Goal: Information Seeking & Learning: Learn about a topic

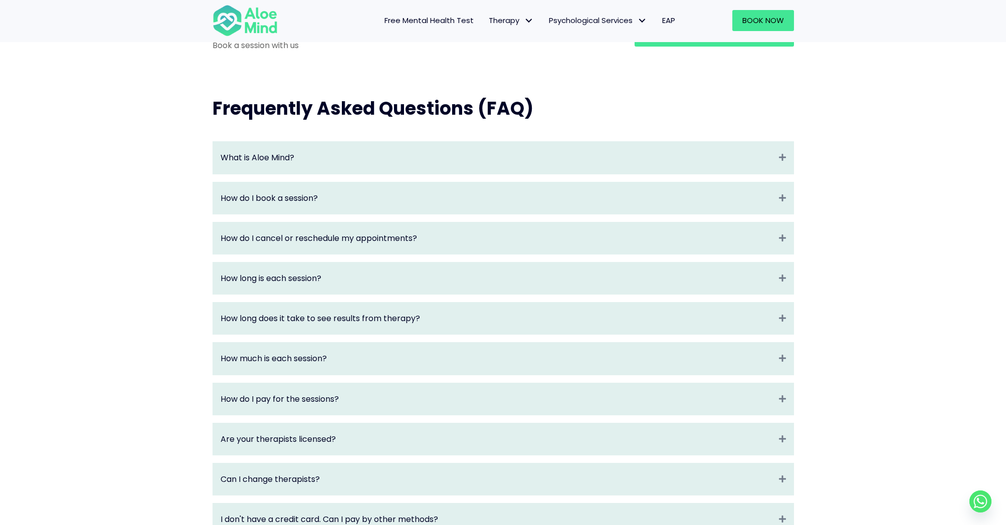
scroll to position [1004, 0]
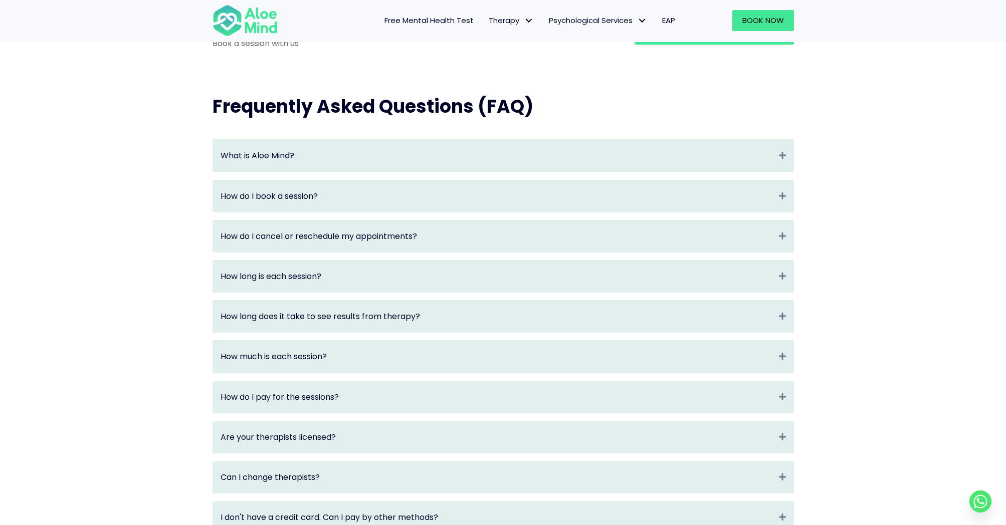
click at [278, 333] on div "How long does it take to see results from therapy? Expand Therapy has been foun…" at bounding box center [502, 316] width 581 height 33
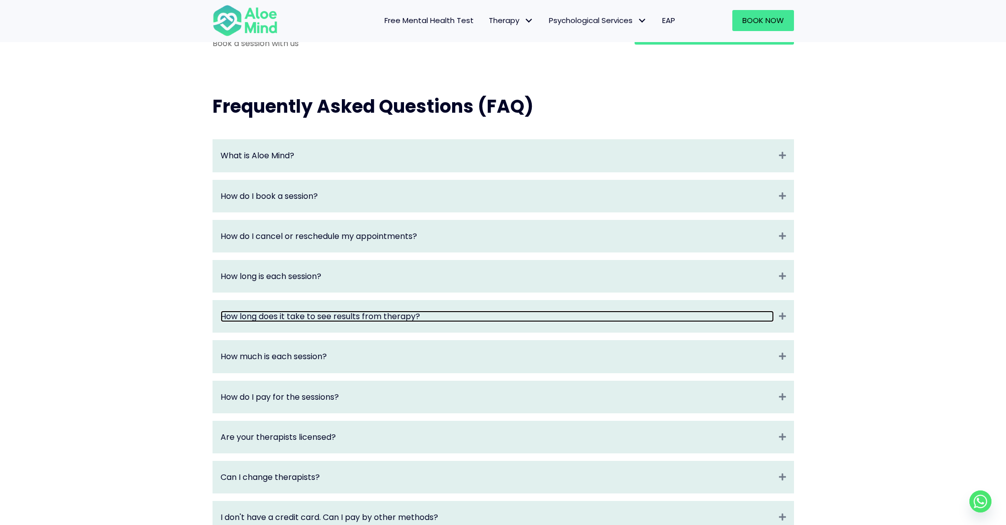
click at [281, 322] on link "How long does it take to see results from therapy?" at bounding box center [496, 317] width 553 height 12
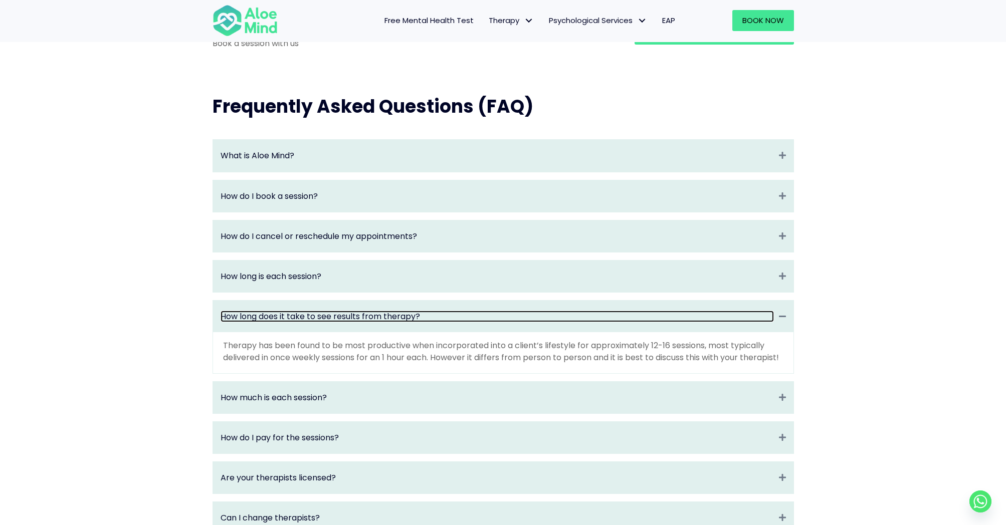
click at [281, 322] on link "How long does it take to see results from therapy?" at bounding box center [496, 317] width 553 height 12
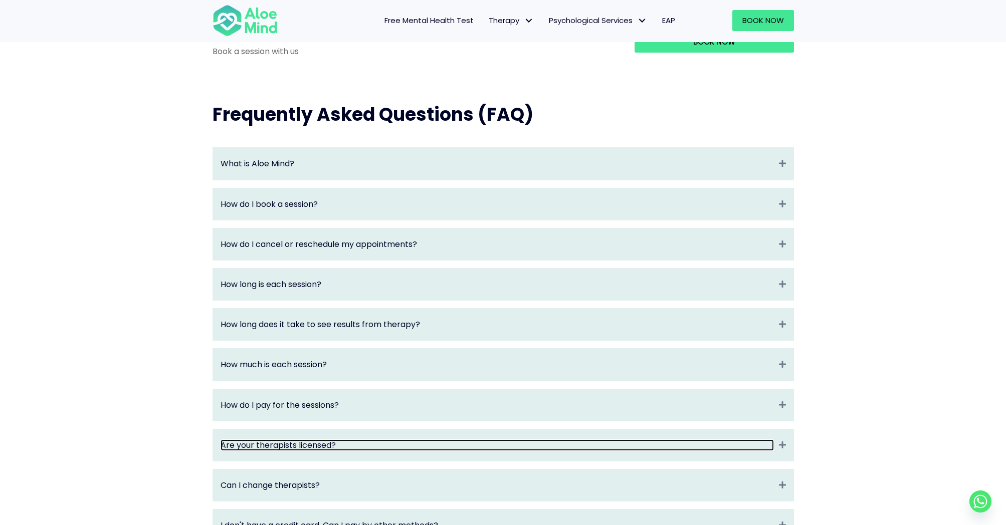
click at [299, 451] on link "Are your therapists licensed?" at bounding box center [496, 445] width 553 height 12
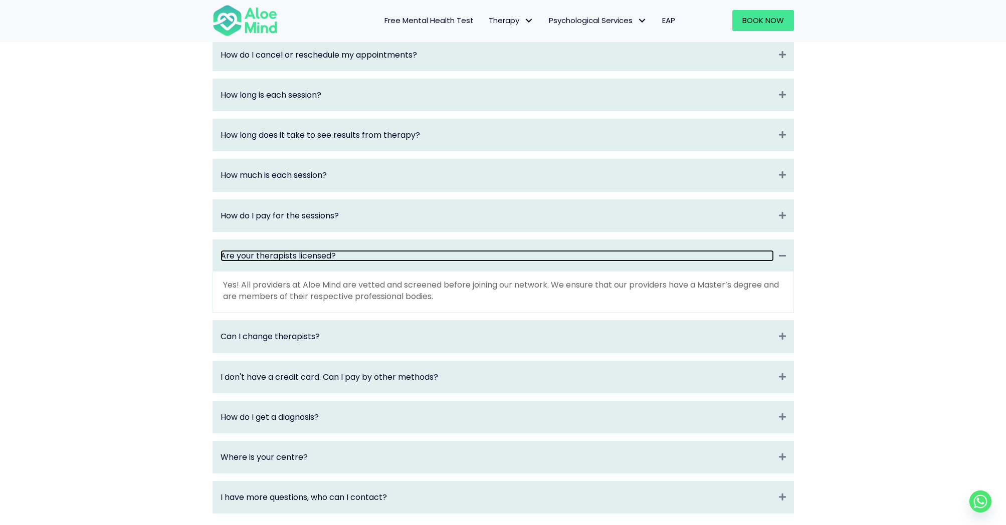
scroll to position [1196, 0]
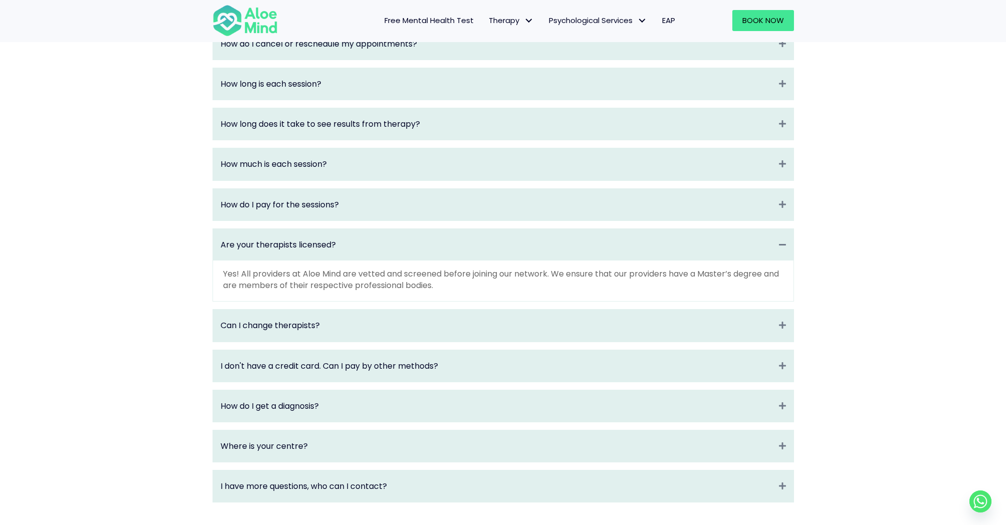
click at [311, 422] on div "How do I get a diagnosis? Expand" at bounding box center [503, 406] width 580 height 32
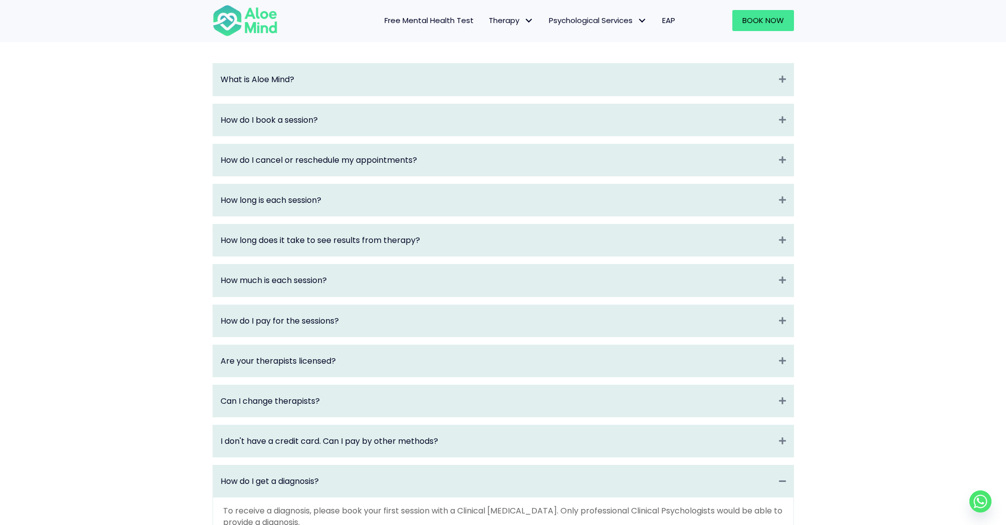
scroll to position [1079, 0]
click at [313, 418] on div "Can I change therapists? Expand" at bounding box center [503, 402] width 580 height 32
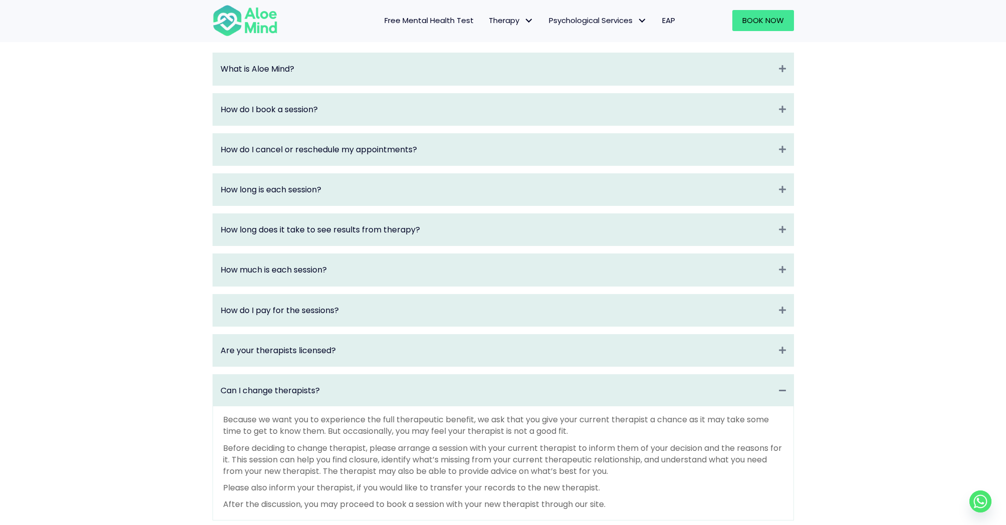
scroll to position [1082, 0]
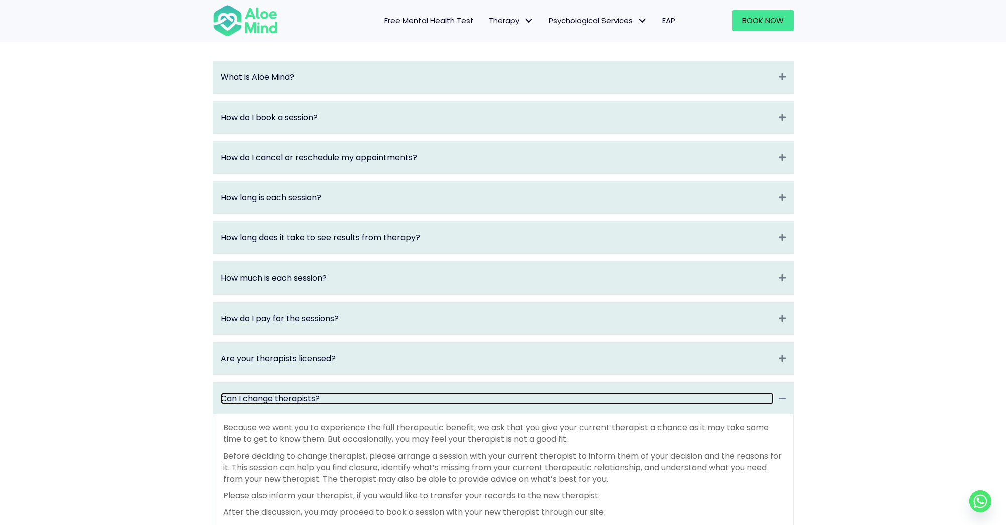
click at [312, 404] on link "Can I change therapists?" at bounding box center [496, 399] width 553 height 12
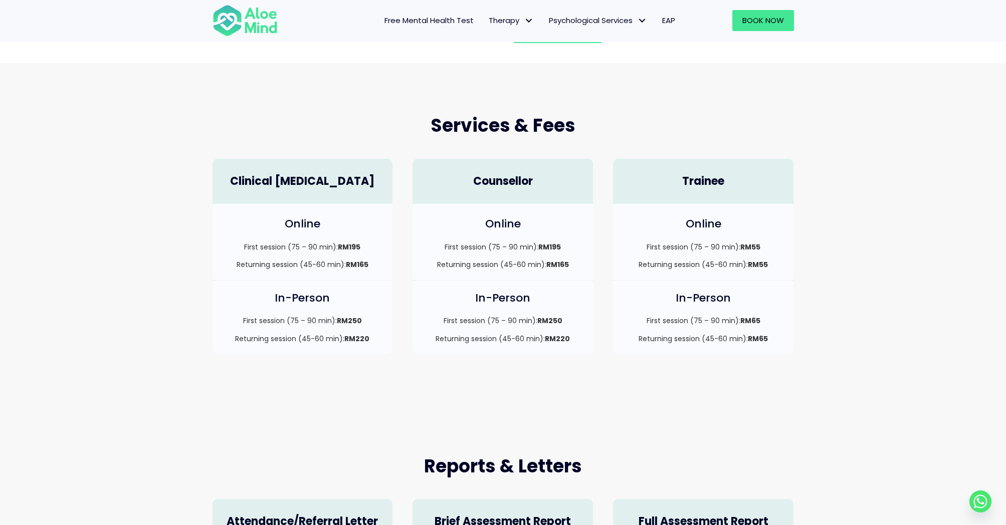
scroll to position [0, 0]
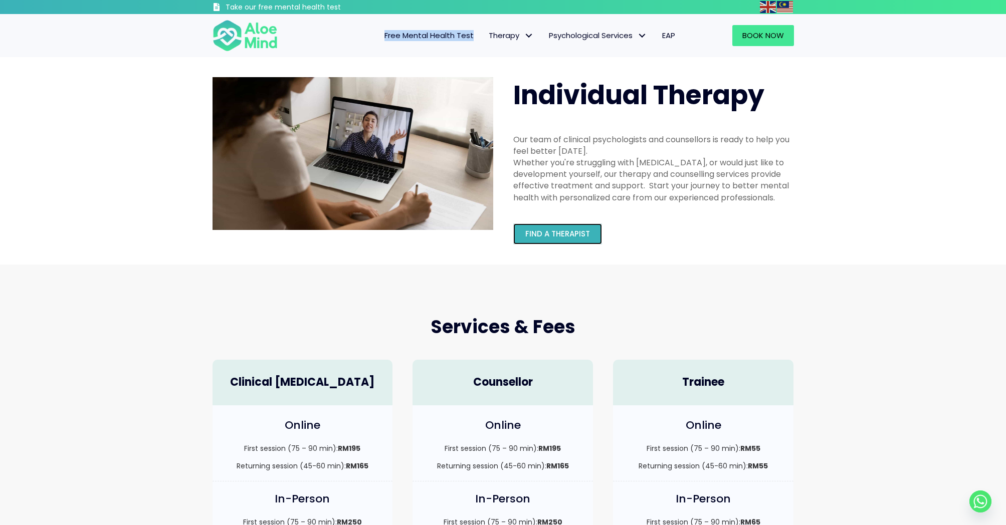
click at [588, 231] on span "Find a therapist" at bounding box center [557, 233] width 65 height 11
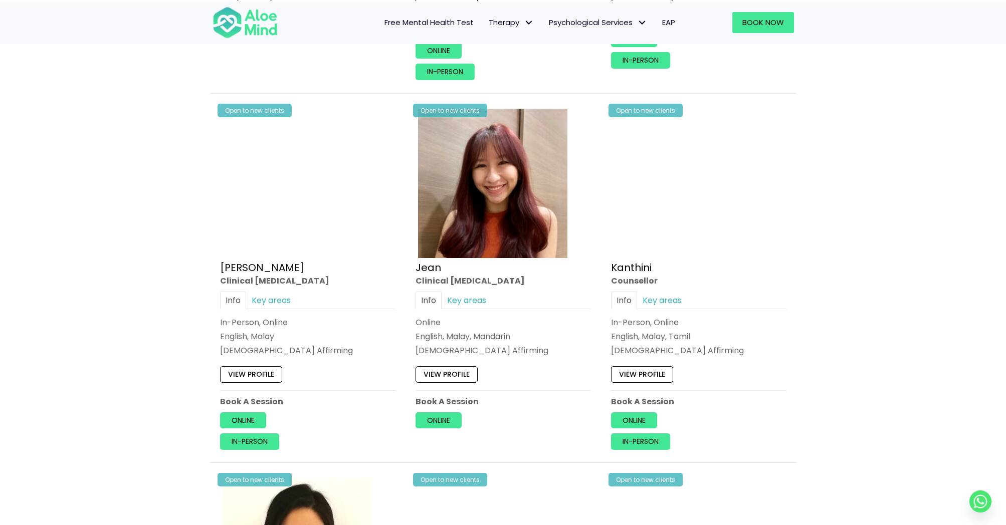
scroll to position [1280, 0]
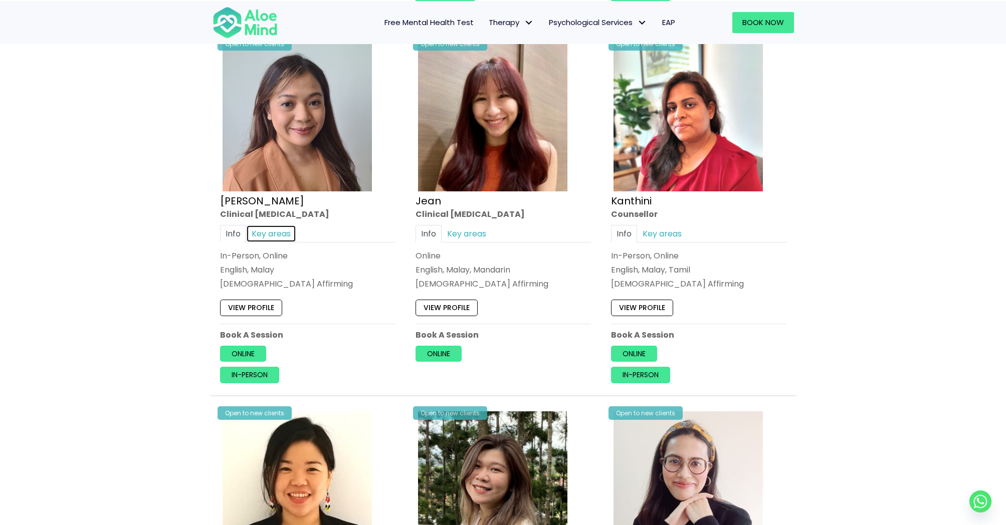
click at [279, 233] on link "Key areas" at bounding box center [271, 234] width 50 height 18
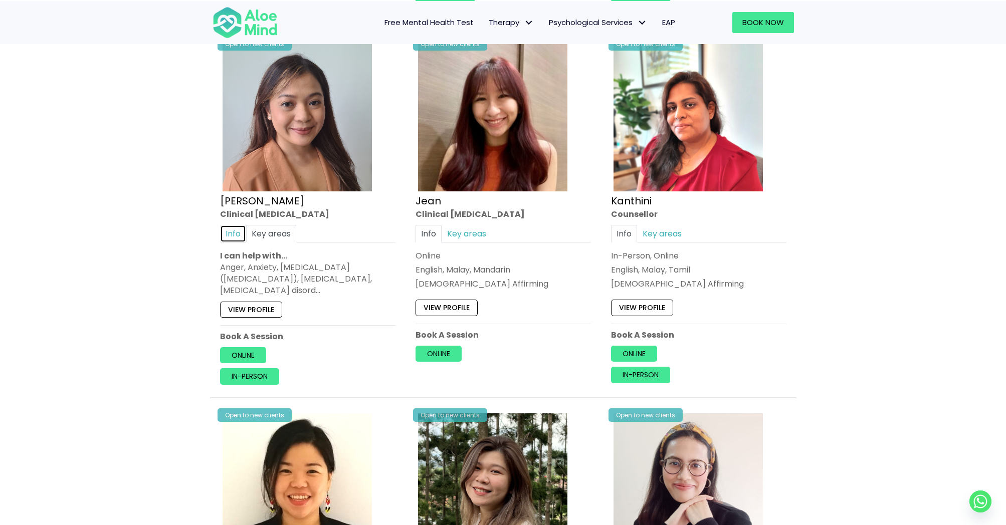
click at [240, 231] on link "Info" at bounding box center [233, 234] width 26 height 18
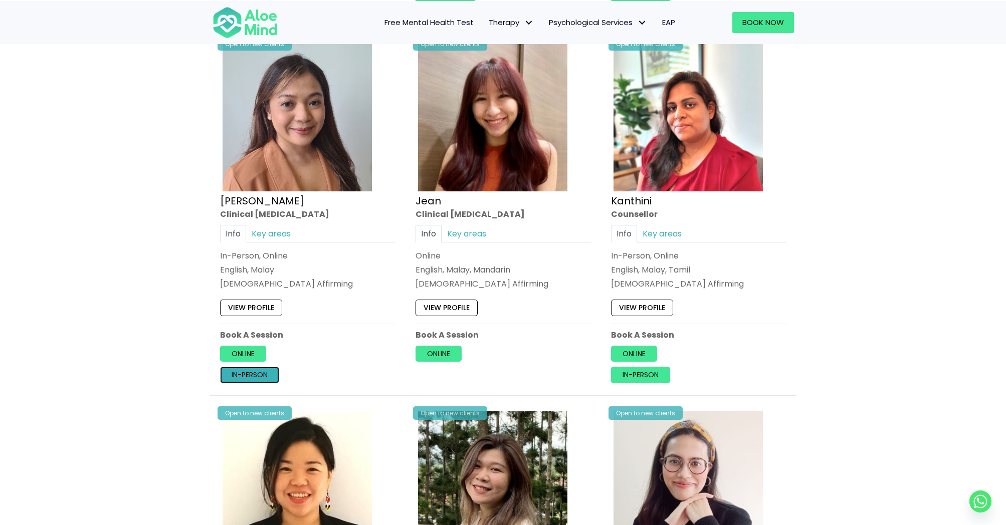
click at [261, 379] on link "In-person" at bounding box center [249, 375] width 59 height 16
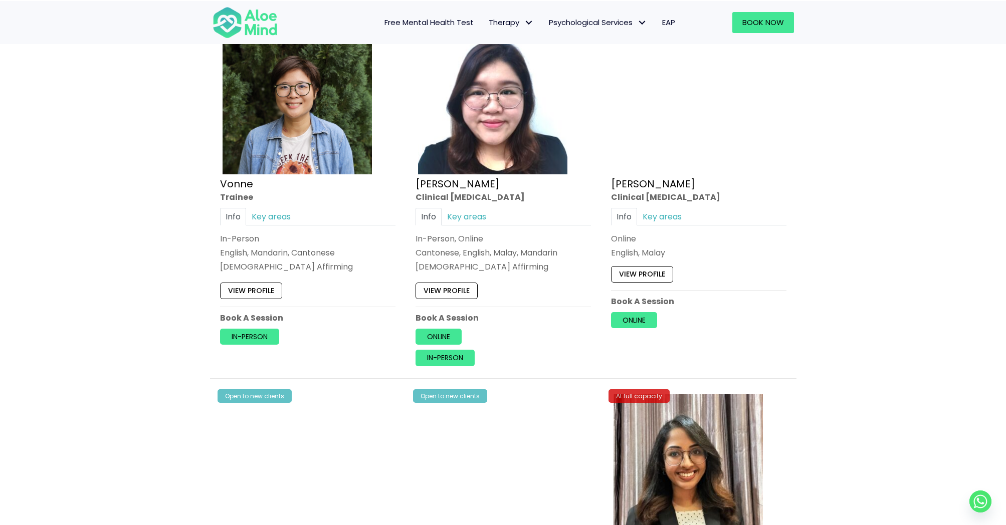
scroll to position [2769, 0]
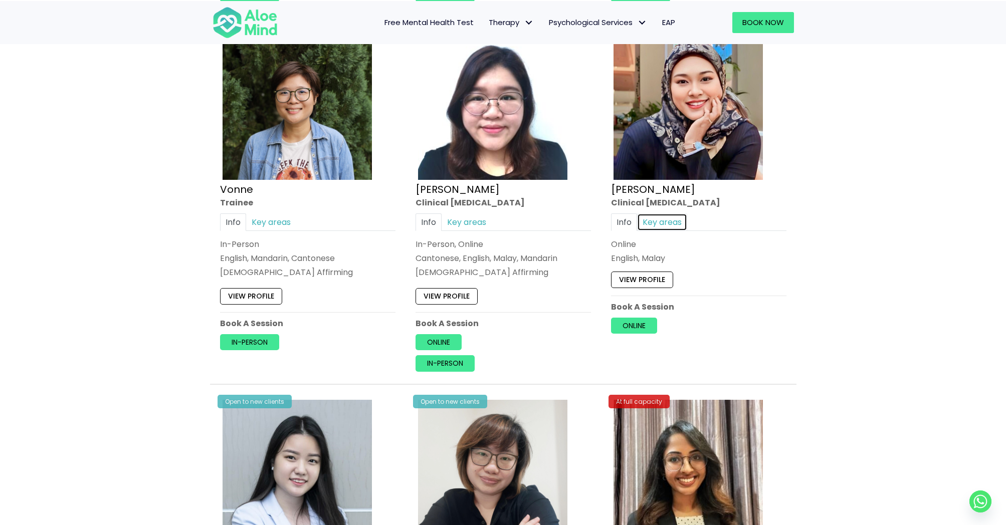
click at [665, 226] on link "Key areas" at bounding box center [662, 222] width 50 height 18
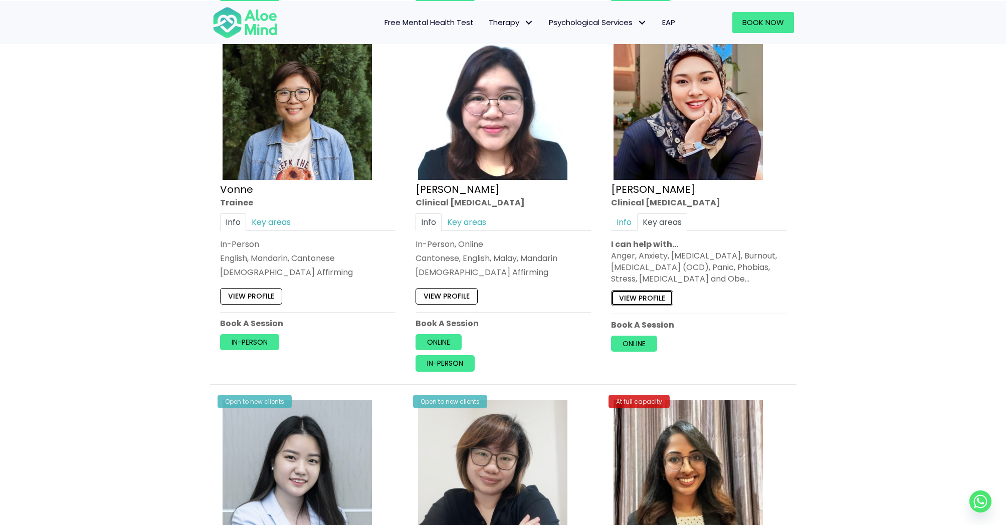
click at [664, 294] on link "View profile" at bounding box center [642, 298] width 62 height 16
